Goal: Find specific page/section: Find specific page/section

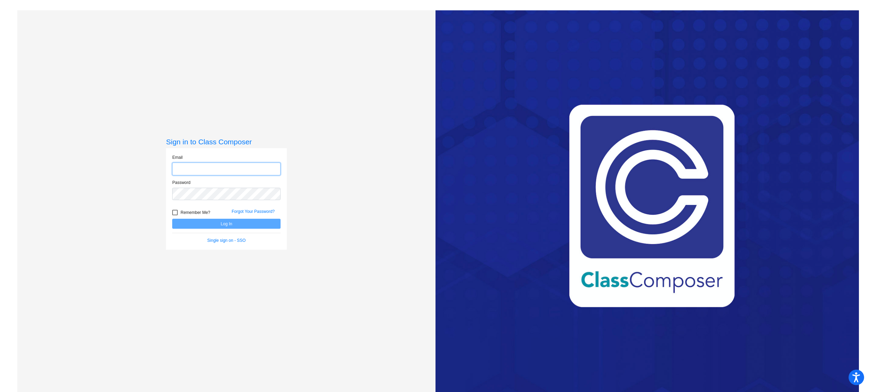
type input "[EMAIL_ADDRESS][DOMAIN_NAME]"
click at [230, 224] on button "Log In" at bounding box center [226, 224] width 108 height 10
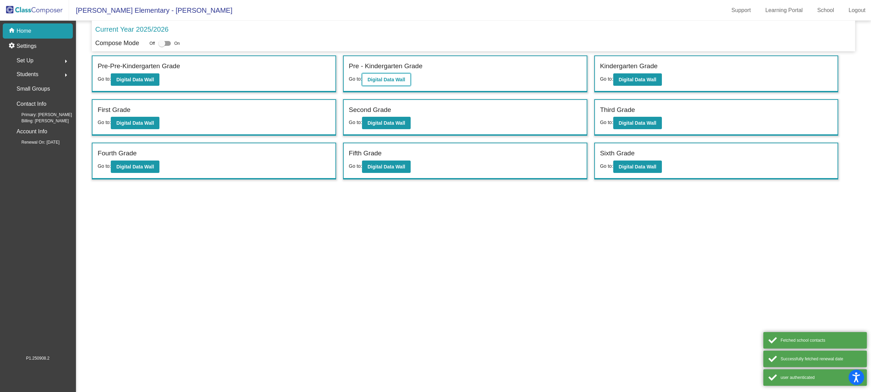
click at [388, 78] on b "Digital Data Wall" at bounding box center [386, 80] width 38 height 6
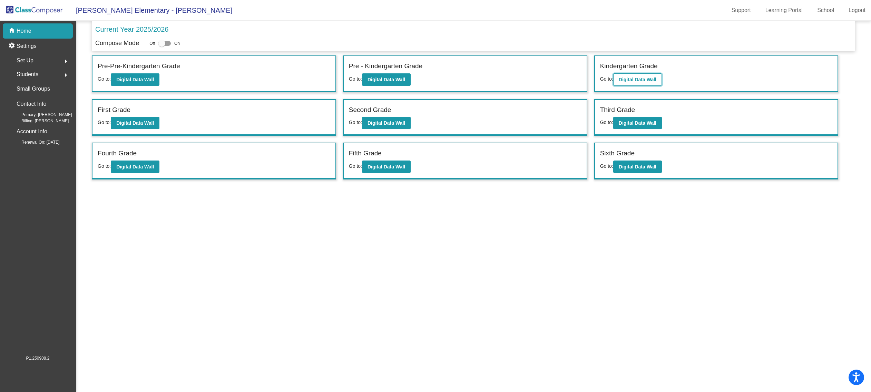
click at [637, 79] on b "Digital Data Wall" at bounding box center [637, 80] width 38 height 6
click at [139, 125] on b "Digital Data Wall" at bounding box center [135, 123] width 38 height 6
click at [390, 120] on b "Digital Data Wall" at bounding box center [386, 123] width 38 height 6
click at [632, 126] on button "Digital Data Wall" at bounding box center [637, 123] width 49 height 12
click at [139, 167] on b "Digital Data Wall" at bounding box center [135, 167] width 38 height 6
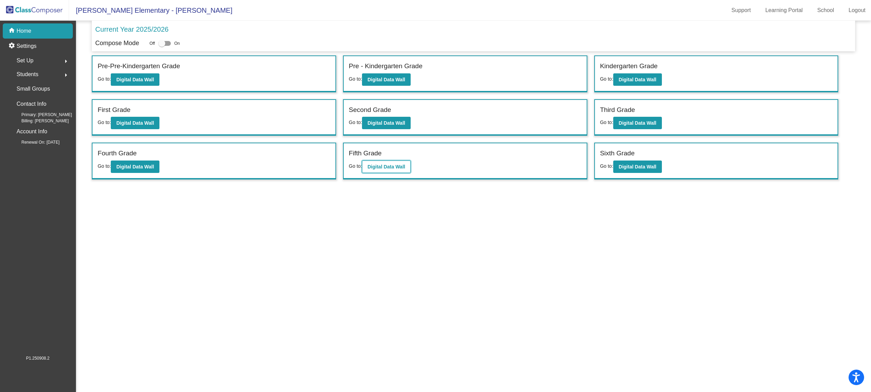
click at [393, 165] on b "Digital Data Wall" at bounding box center [386, 167] width 38 height 6
click at [635, 168] on b "Digital Data Wall" at bounding box center [637, 167] width 38 height 6
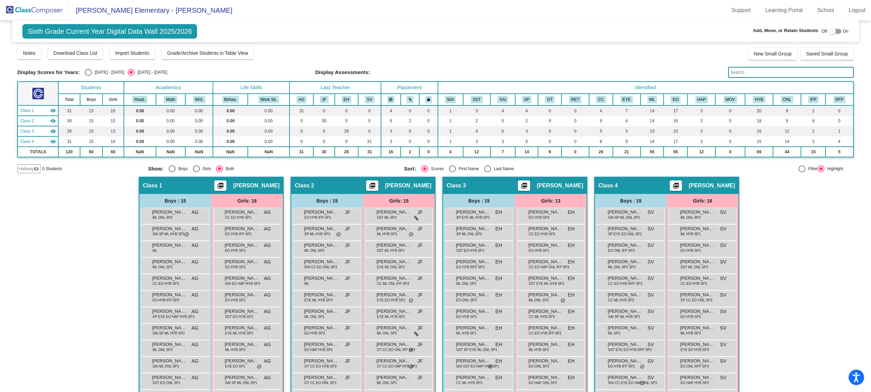
click at [25, 11] on img at bounding box center [34, 10] width 69 height 20
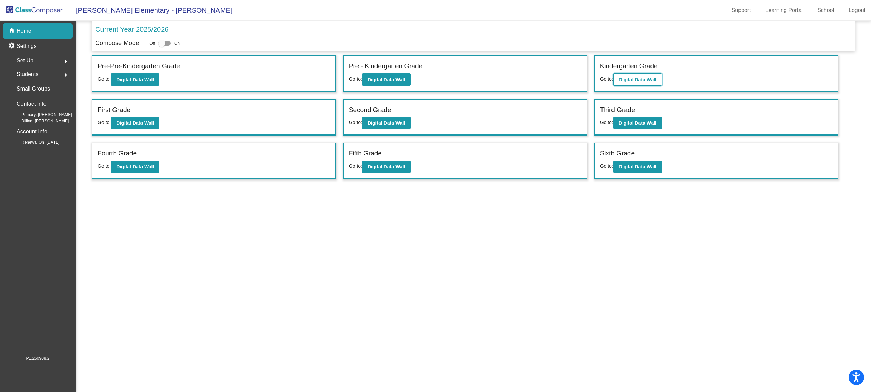
click at [642, 79] on b "Digital Data Wall" at bounding box center [637, 80] width 38 height 6
